Goal: Information Seeking & Learning: Find specific fact

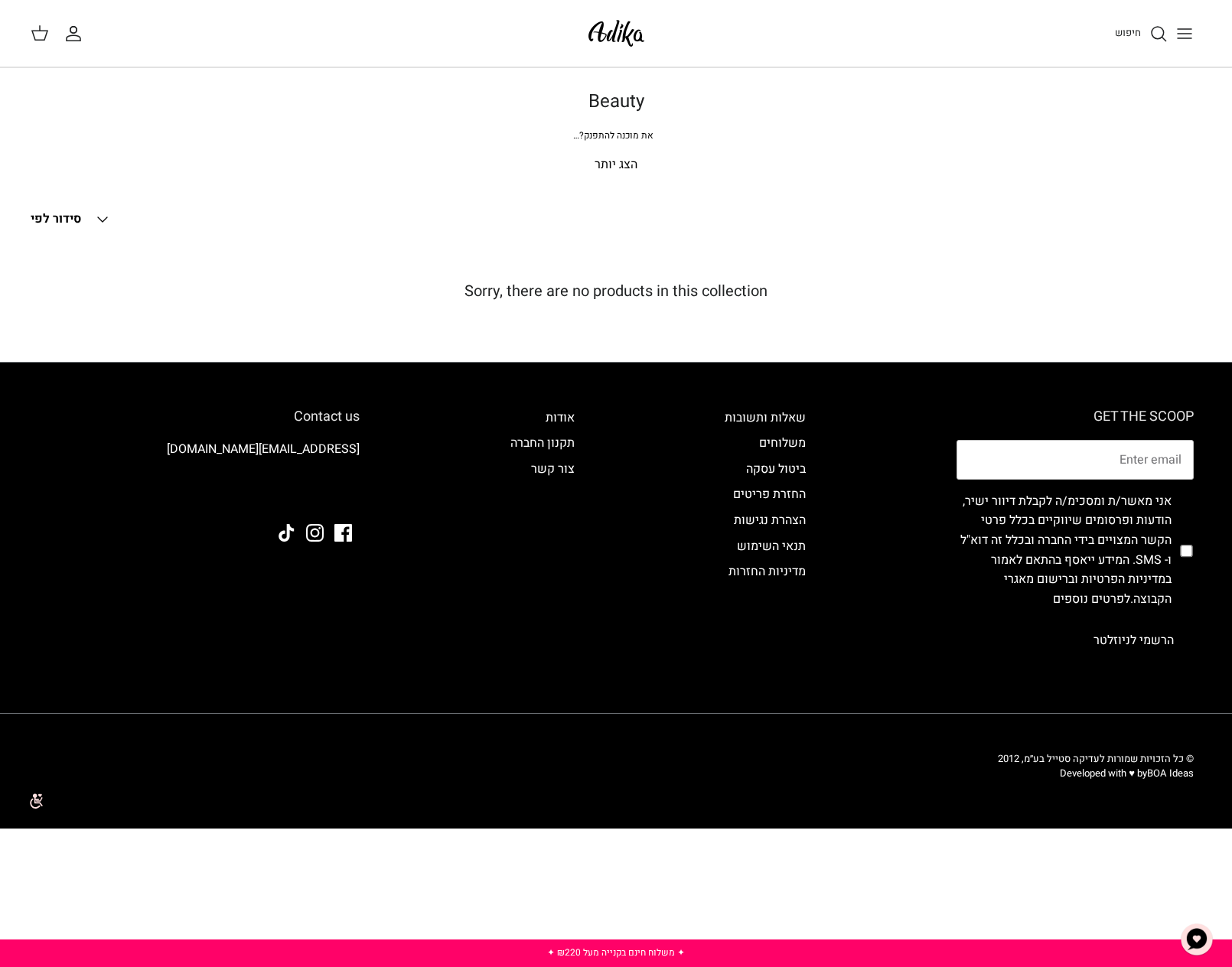
click at [1138, 420] on h6 "GET THE SCOOP" at bounding box center [1075, 417] width 237 height 17
click at [1157, 29] on icon "חיפוש" at bounding box center [1158, 33] width 18 height 18
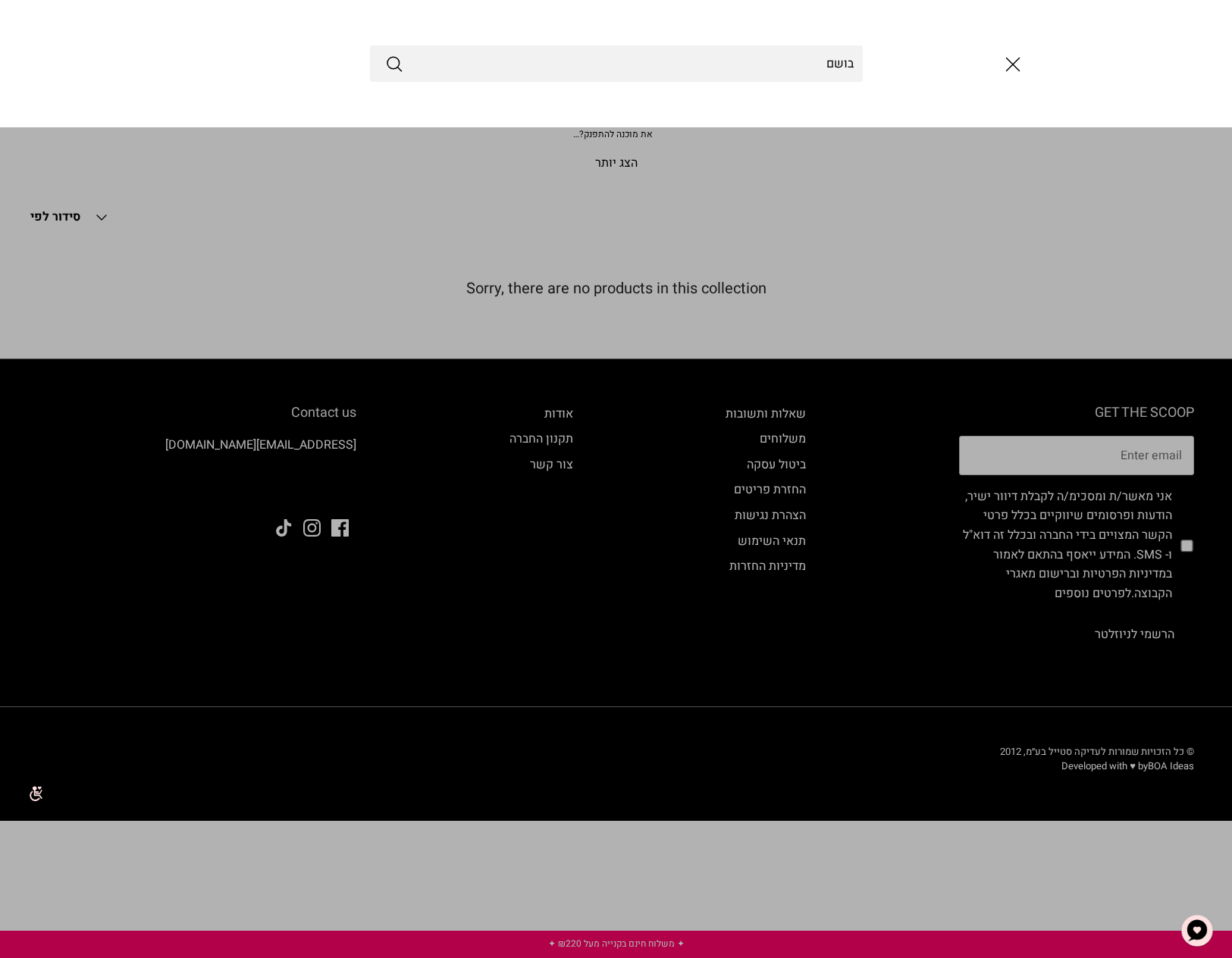
type input "בושם"
click at [387, 62] on circle "Submit" at bounding box center [393, 63] width 12 height 12
